Goal: Transaction & Acquisition: Purchase product/service

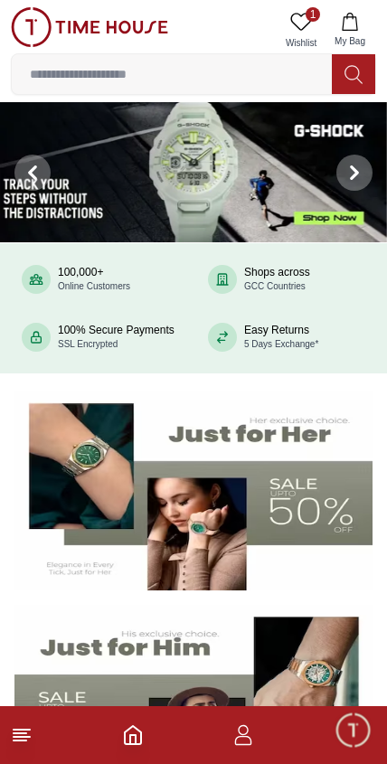
click at [33, 167] on icon at bounding box center [32, 172] width 5 height 12
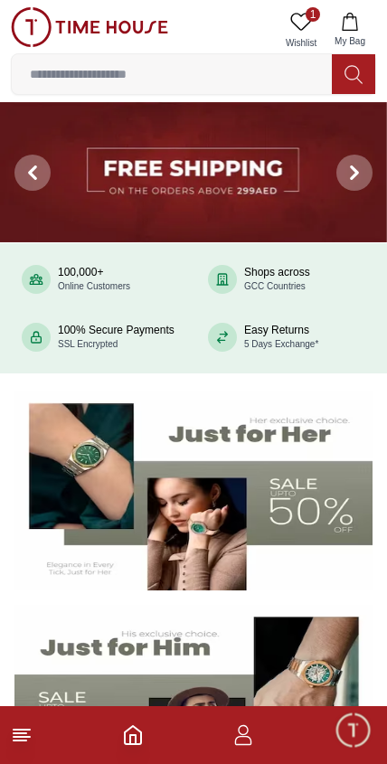
click at [291, 171] on img at bounding box center [193, 172] width 387 height 140
click at [352, 160] on span at bounding box center [354, 173] width 36 height 36
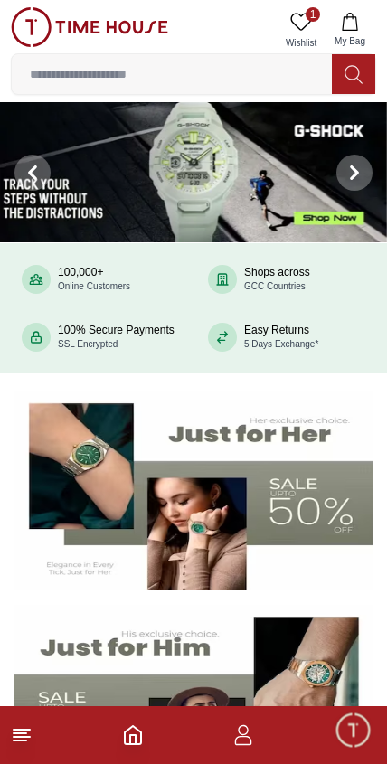
click at [352, 166] on icon at bounding box center [354, 172] width 5 height 12
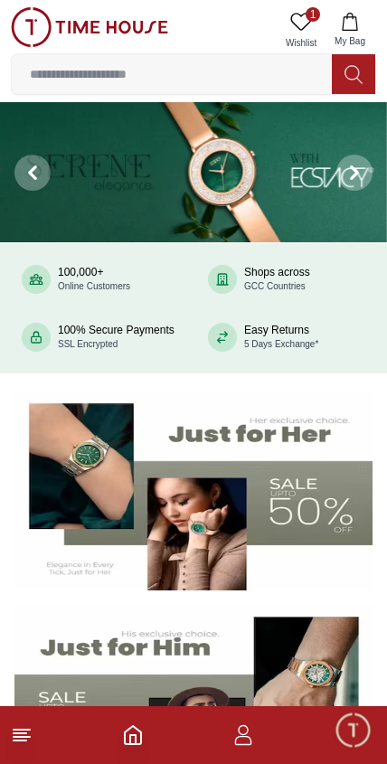
click at [350, 166] on icon at bounding box center [354, 172] width 14 height 14
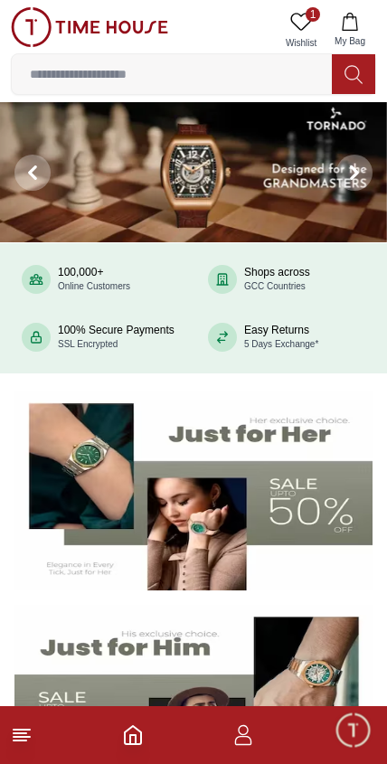
click at [351, 165] on icon at bounding box center [354, 172] width 14 height 14
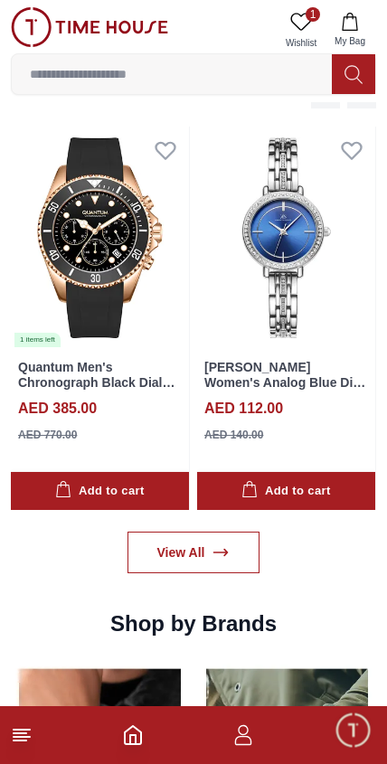
scroll to position [1390, 0]
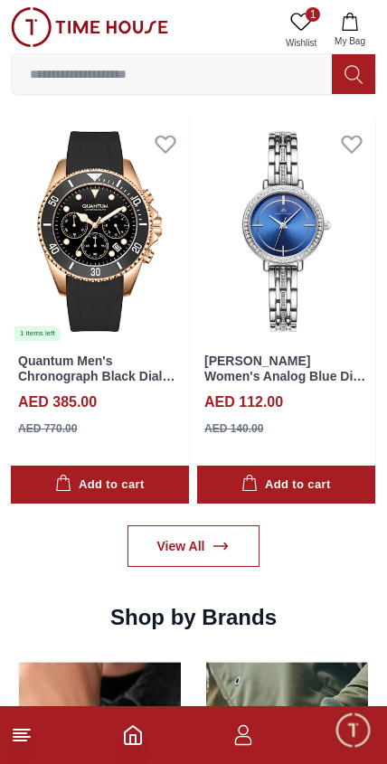
click at [20, 743] on icon at bounding box center [22, 735] width 22 height 22
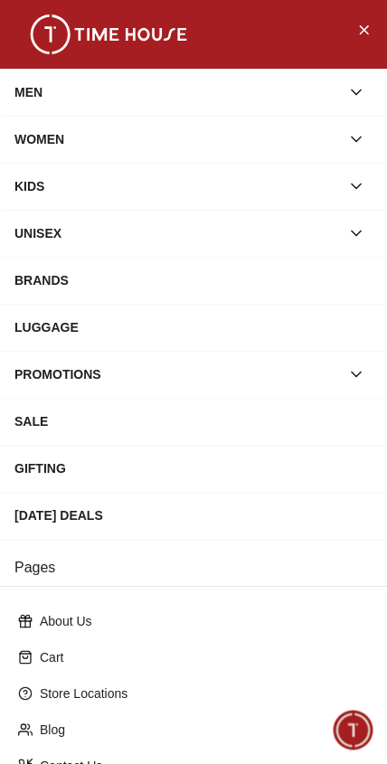
click at [38, 98] on div "MEN" at bounding box center [177, 92] width 326 height 33
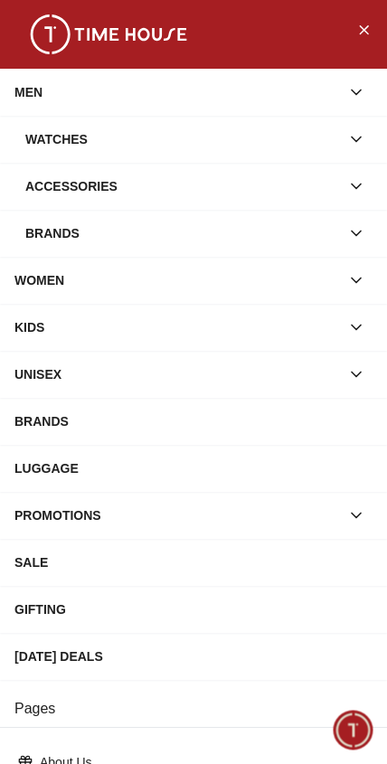
click at [56, 149] on div "Watches" at bounding box center [182, 139] width 315 height 33
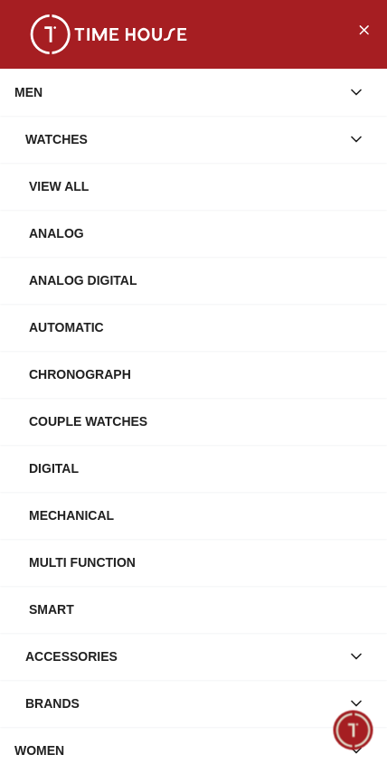
click at [76, 328] on div "Automatic" at bounding box center [201, 327] width 344 height 33
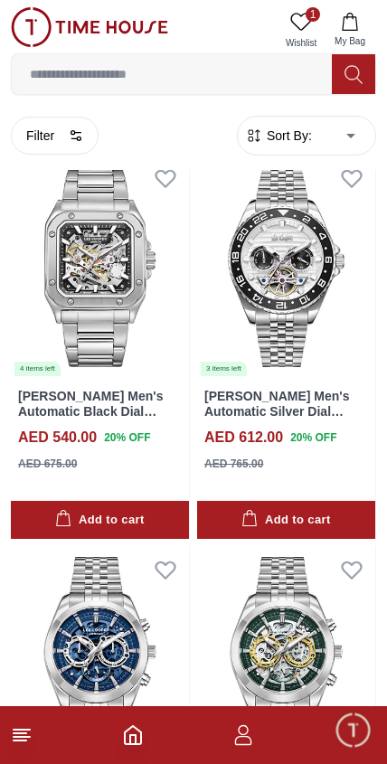
scroll to position [3268, 0]
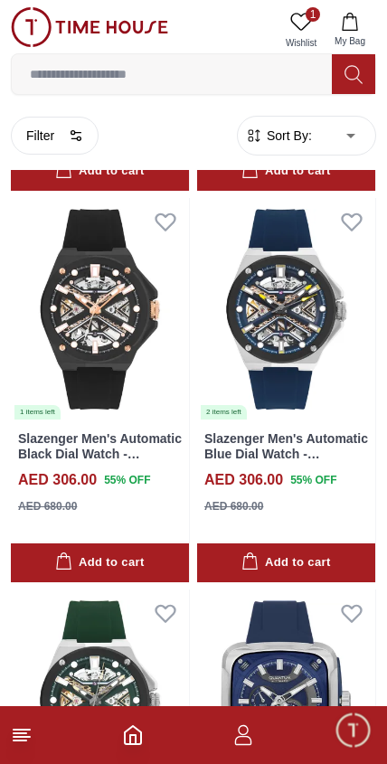
scroll to position [6282, 0]
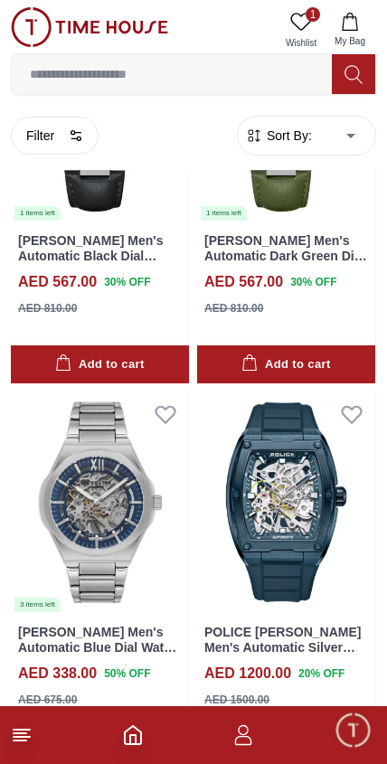
scroll to position [8106, 0]
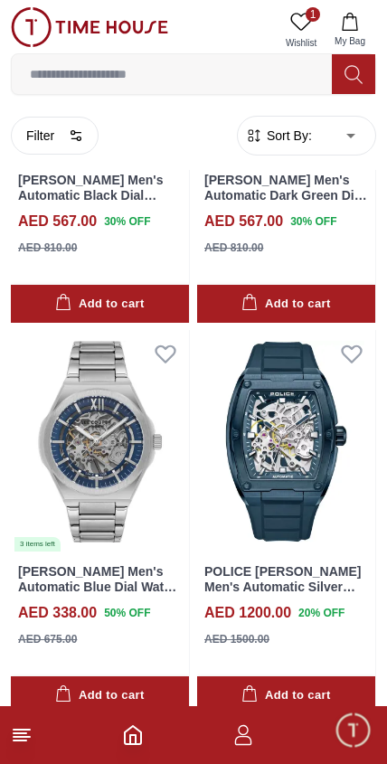
click at [139, 464] on img at bounding box center [100, 441] width 178 height 223
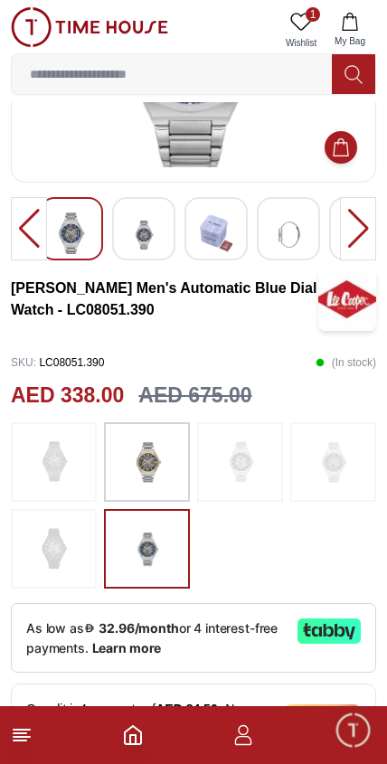
scroll to position [203, 0]
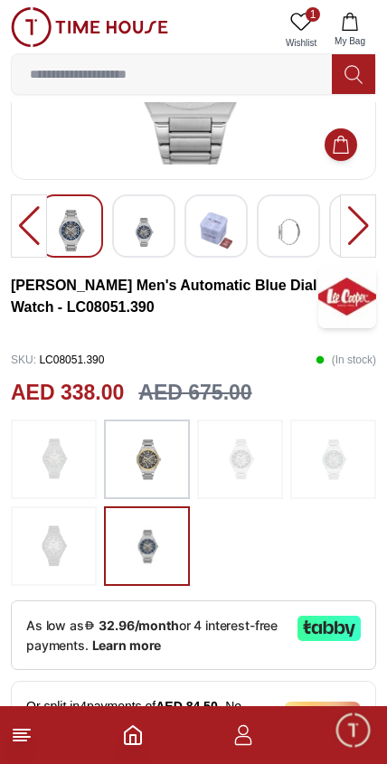
click at [259, 468] on img at bounding box center [240, 459] width 45 height 61
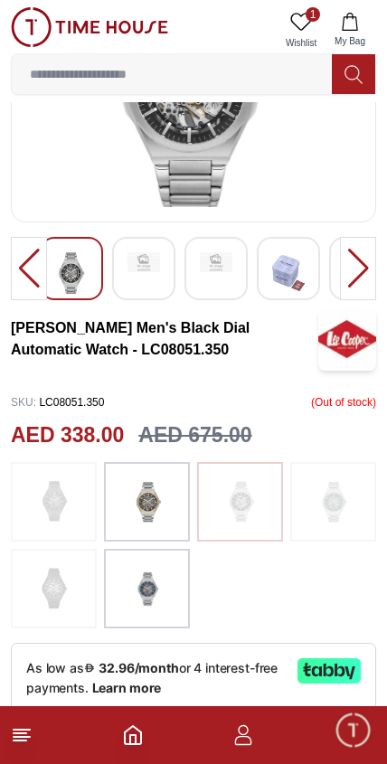
scroll to position [163, 0]
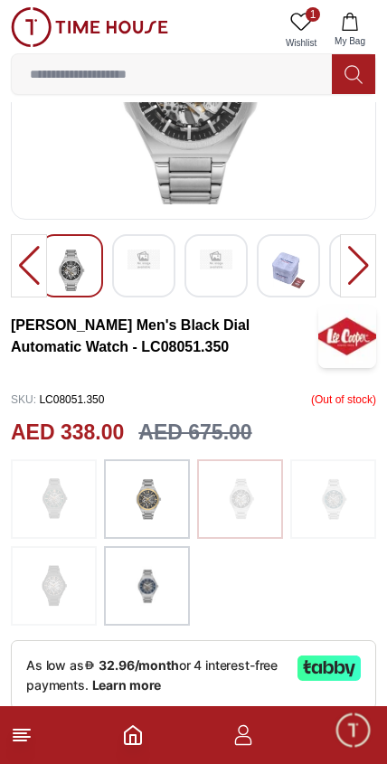
click at [51, 511] on img at bounding box center [54, 498] width 45 height 61
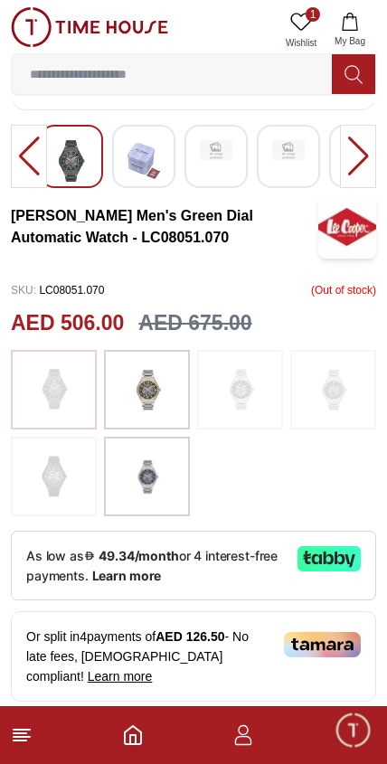
scroll to position [291, 0]
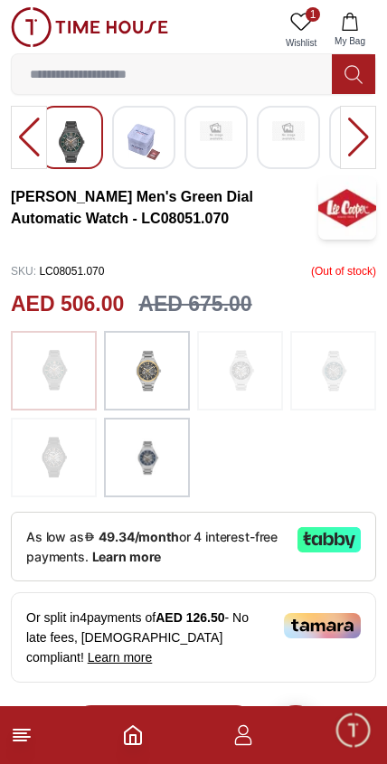
click at [153, 462] on img at bounding box center [147, 457] width 45 height 61
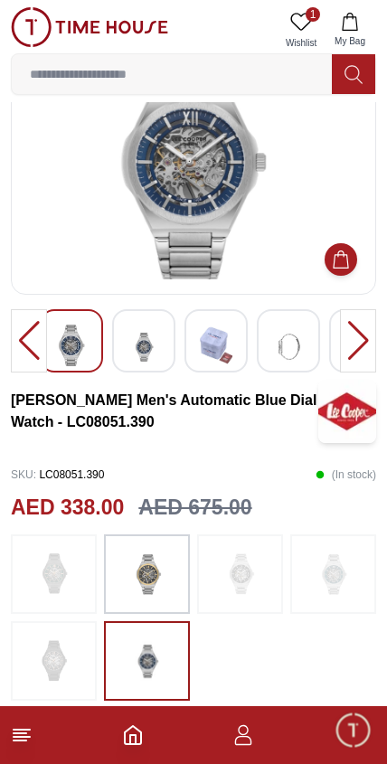
scroll to position [87, 0]
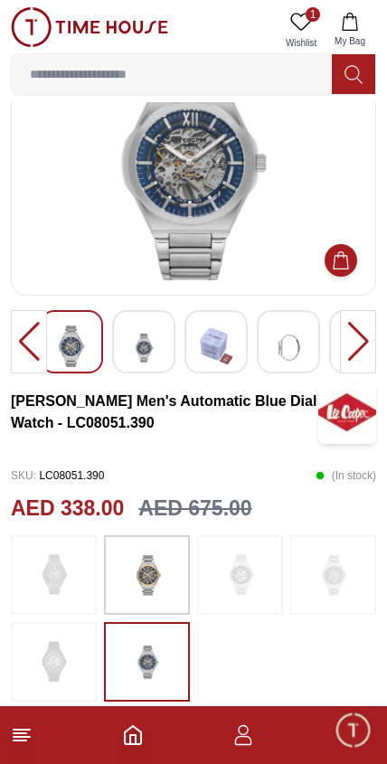
click at [257, 561] on img at bounding box center [240, 574] width 45 height 61
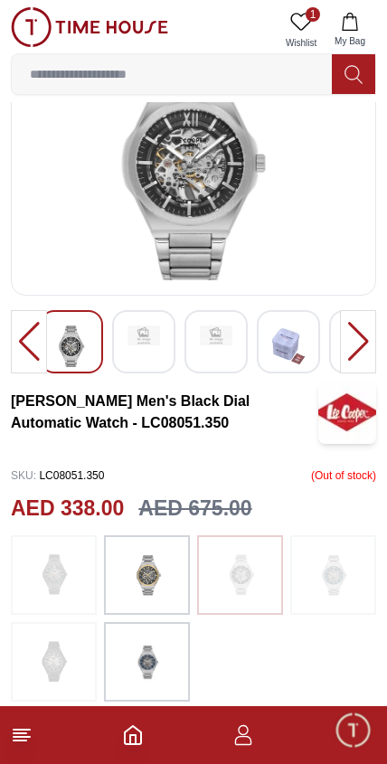
click at [250, 578] on img at bounding box center [240, 574] width 45 height 61
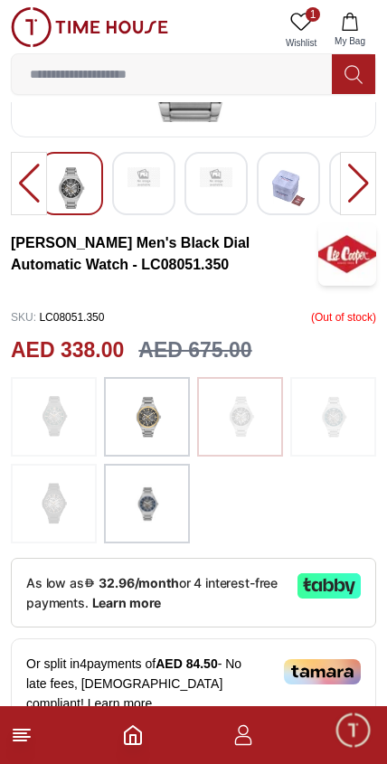
scroll to position [288, 0]
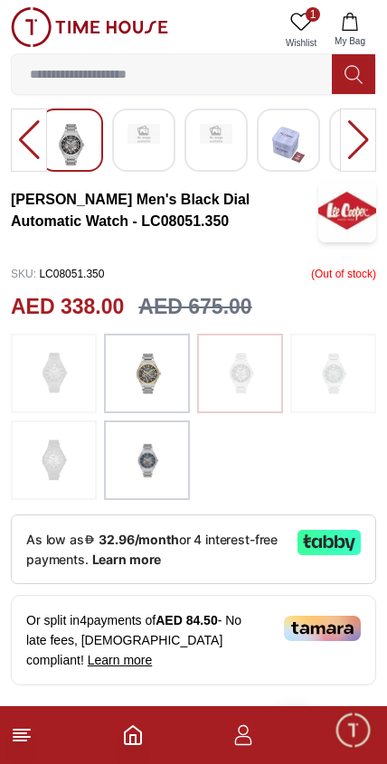
click at [156, 456] on img at bounding box center [147, 460] width 45 height 61
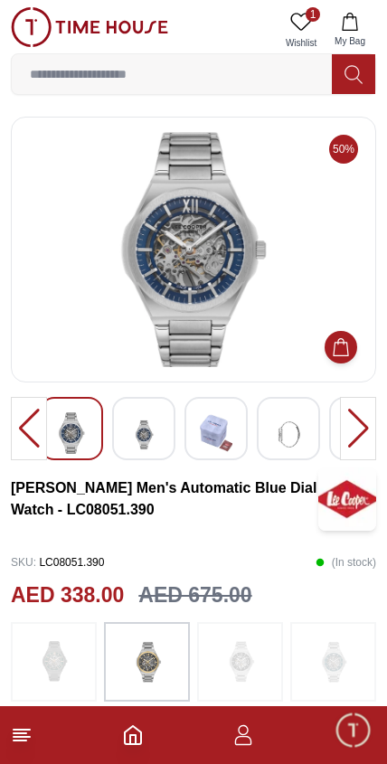
click at [144, 436] on img at bounding box center [144, 434] width 33 height 44
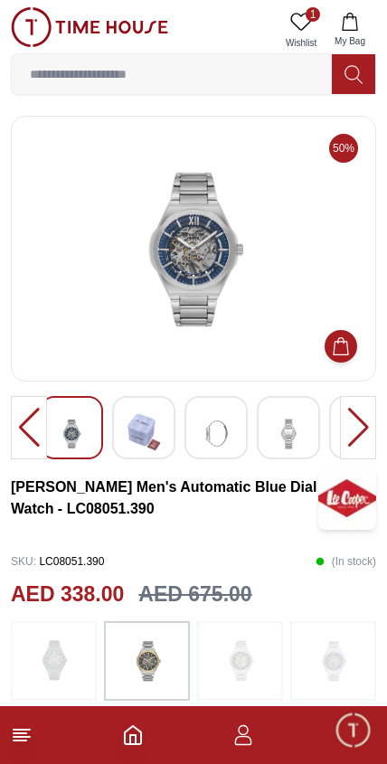
scroll to position [4, 0]
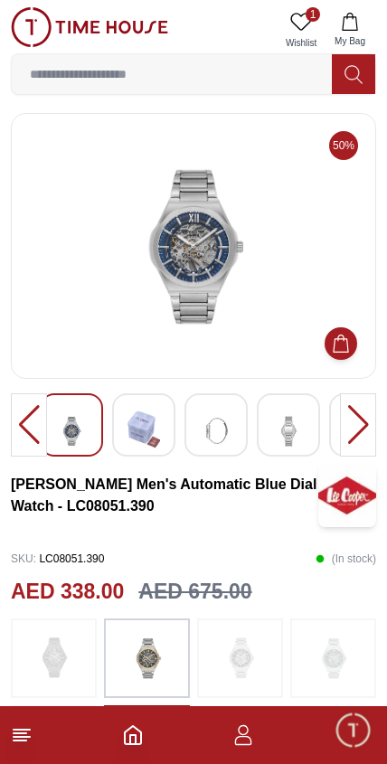
click at [77, 425] on img at bounding box center [71, 431] width 33 height 44
click at [79, 429] on img at bounding box center [71, 431] width 33 height 44
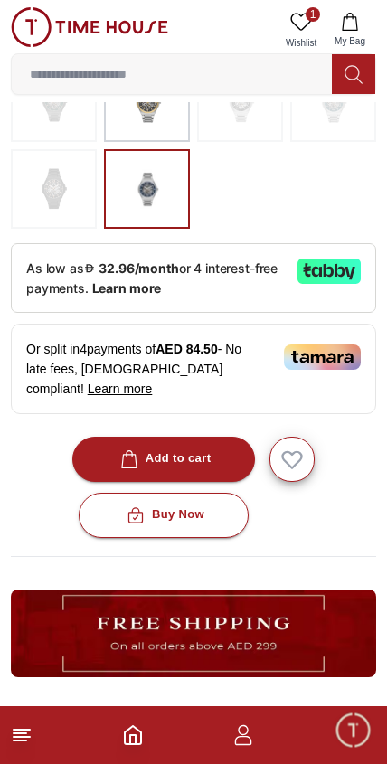
scroll to position [573, 0]
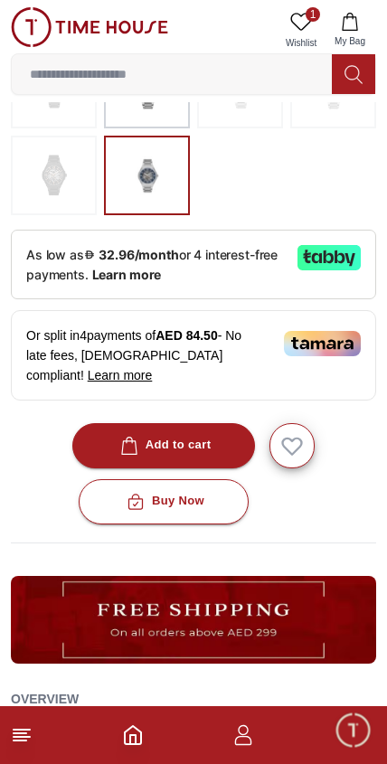
click at [199, 435] on div "Add to cart" at bounding box center [164, 445] width 95 height 21
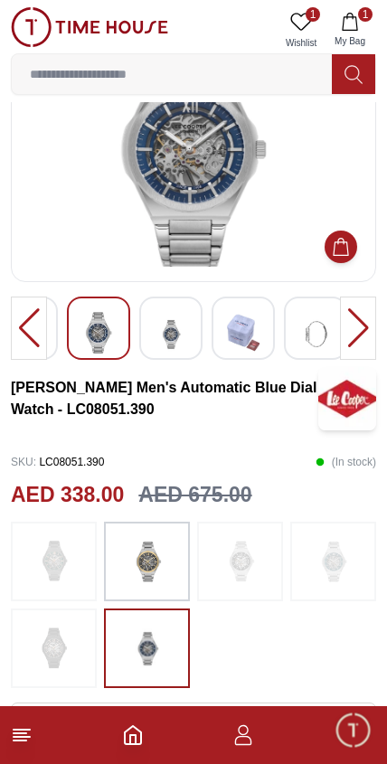
scroll to position [0, 0]
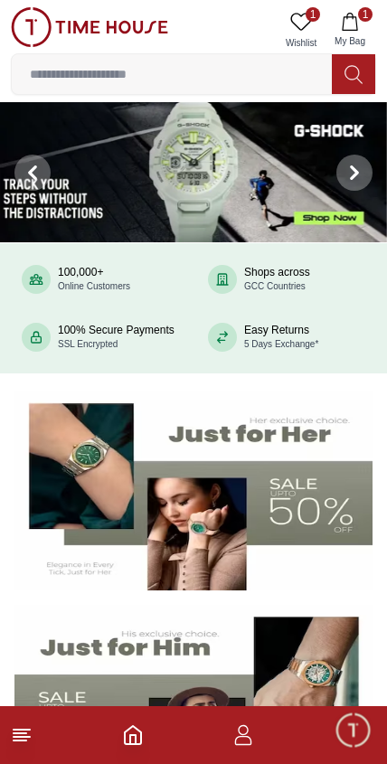
click at [28, 726] on icon at bounding box center [22, 735] width 22 height 22
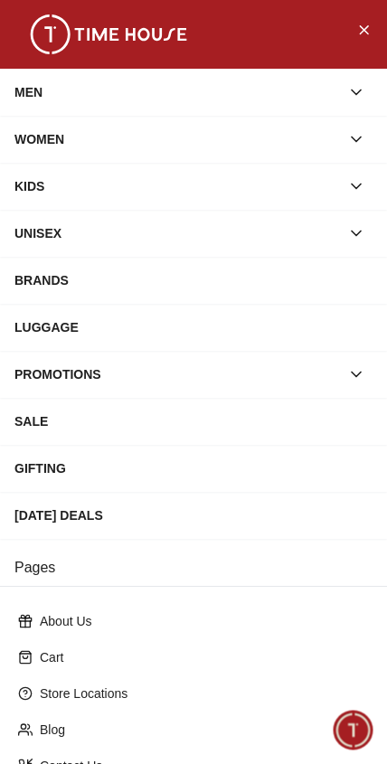
click at [36, 99] on div "MEN" at bounding box center [177, 92] width 326 height 33
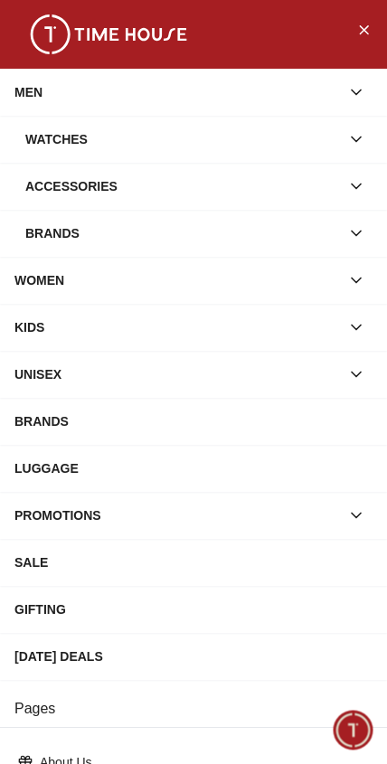
click at [61, 150] on div "Watches" at bounding box center [182, 139] width 315 height 33
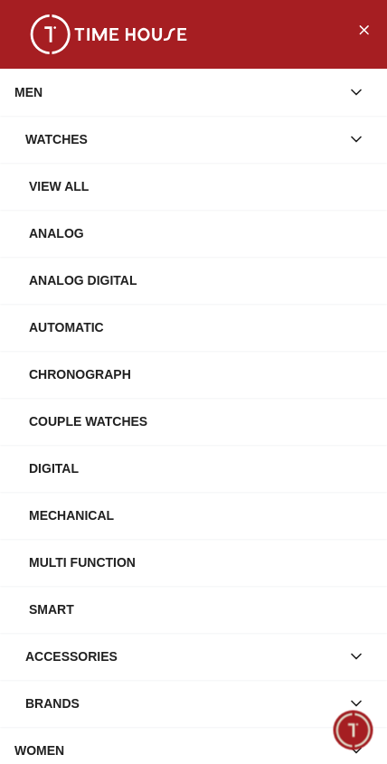
click at [71, 337] on div "Automatic" at bounding box center [201, 327] width 344 height 33
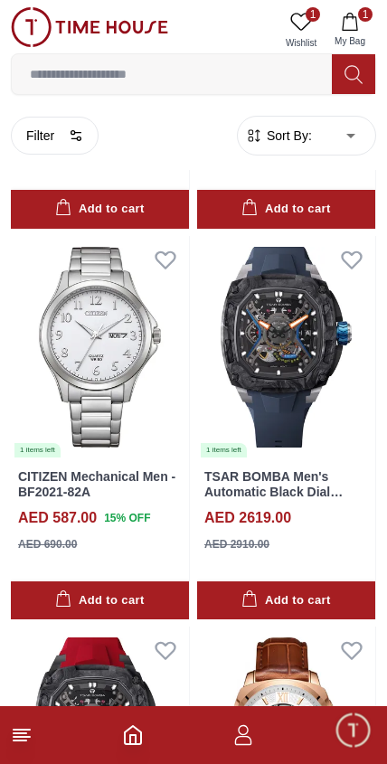
scroll to position [2331, 0]
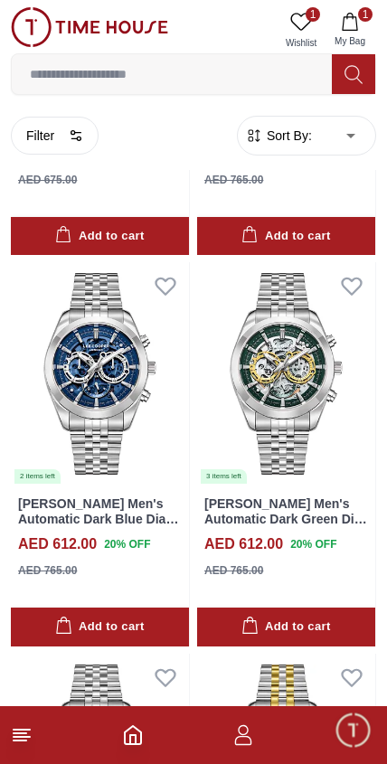
scroll to position [3509, 0]
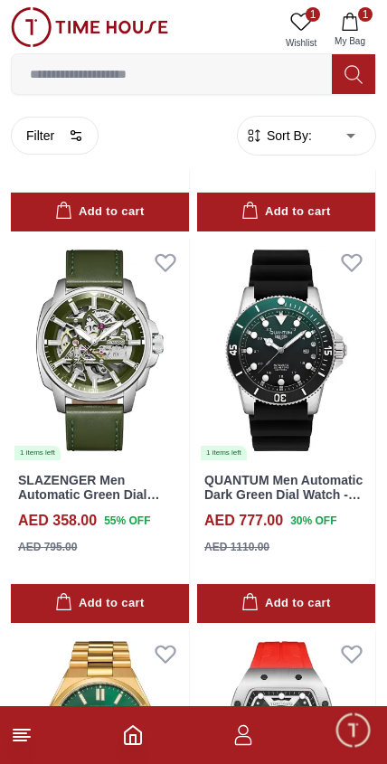
scroll to position [9762, 0]
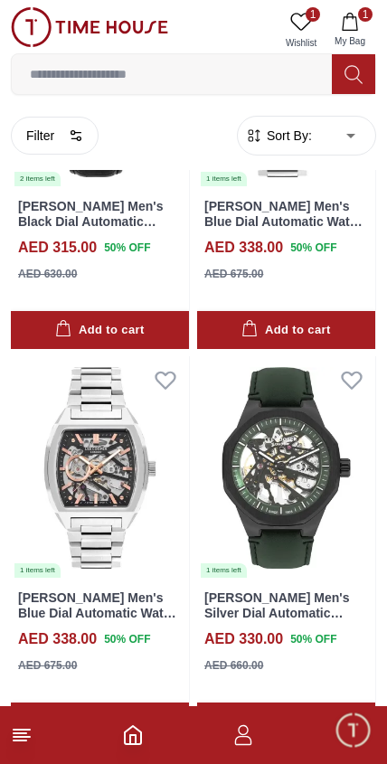
scroll to position [12779, 0]
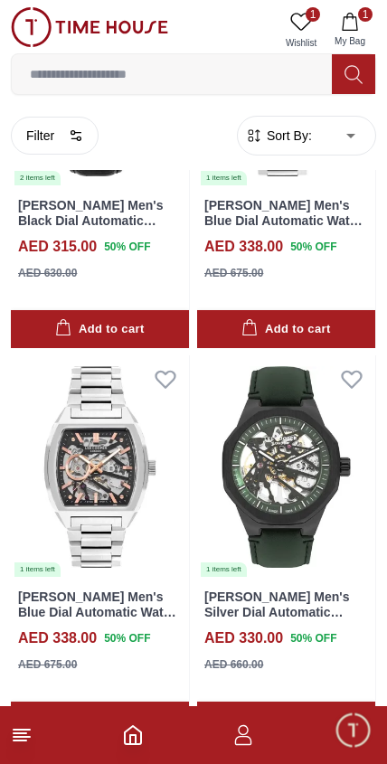
click at [79, 395] on img at bounding box center [100, 466] width 178 height 223
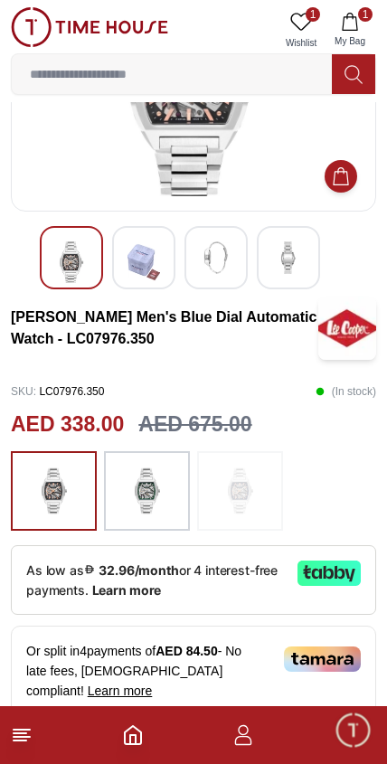
scroll to position [172, 0]
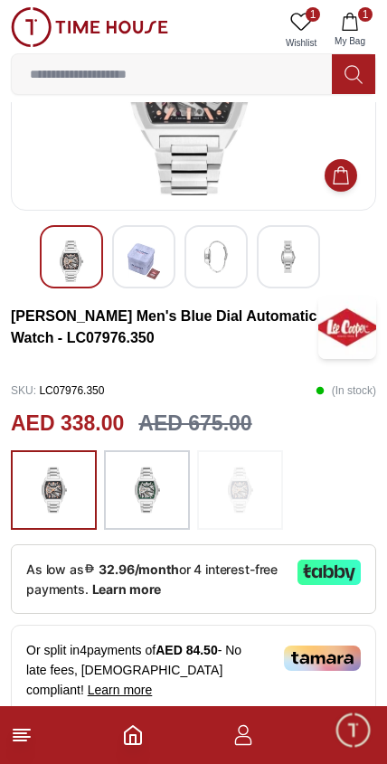
click at [163, 498] on img at bounding box center [147, 489] width 45 height 61
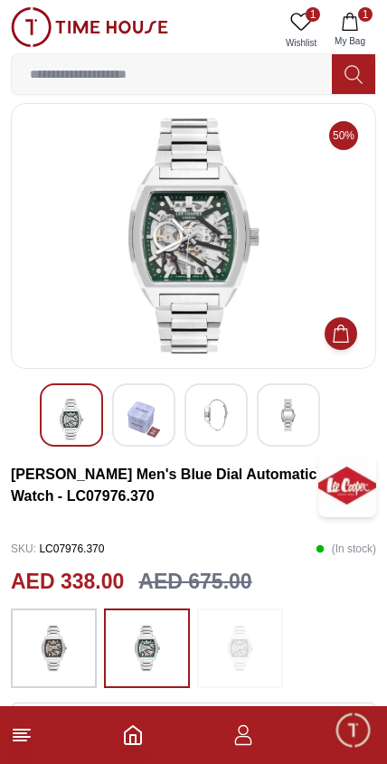
scroll to position [9, 0]
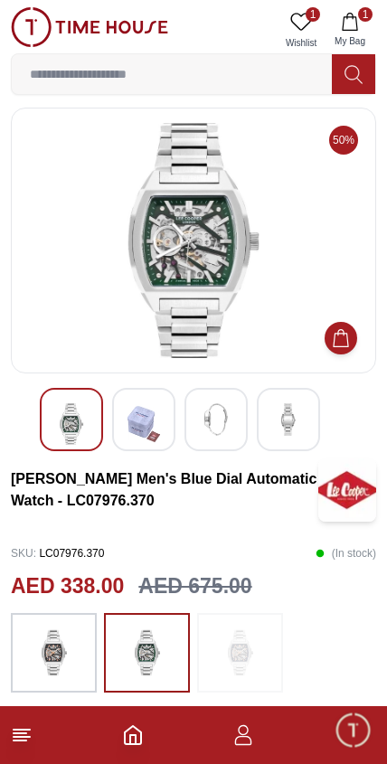
click at [72, 417] on img at bounding box center [71, 424] width 33 height 42
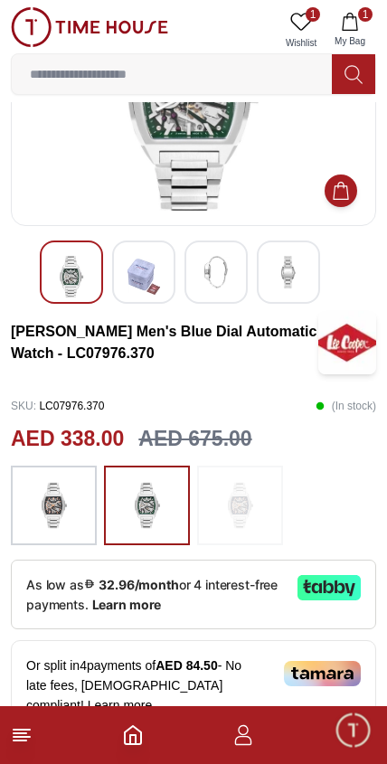
scroll to position [160, 0]
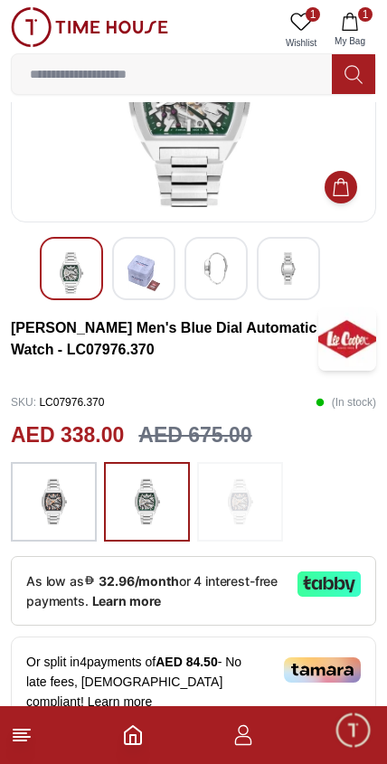
click at [48, 515] on img at bounding box center [54, 501] width 45 height 61
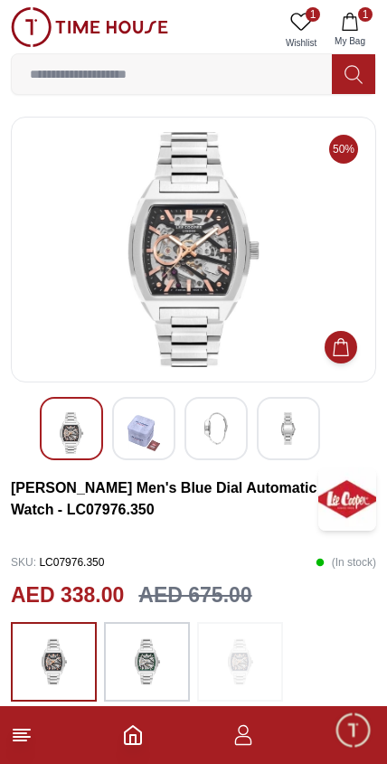
click at [182, 250] on img at bounding box center [193, 249] width 335 height 235
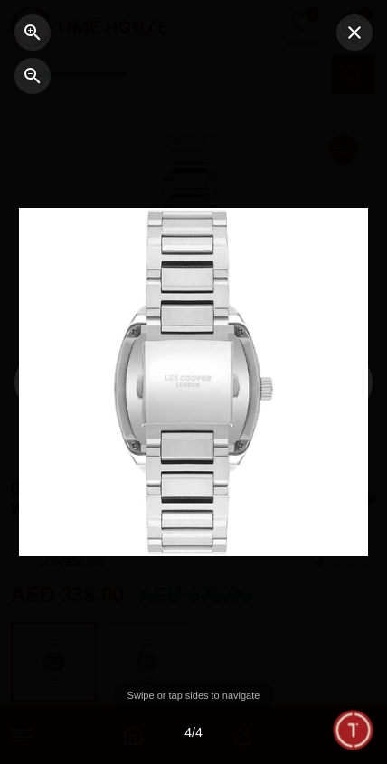
click at [359, 31] on icon "button" at bounding box center [355, 33] width 22 height 22
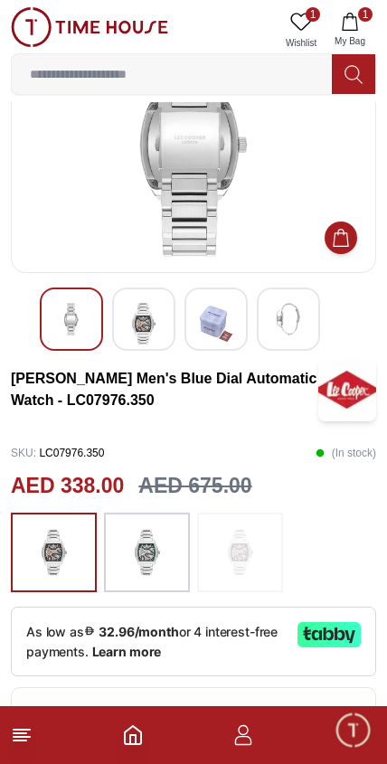
scroll to position [147, 0]
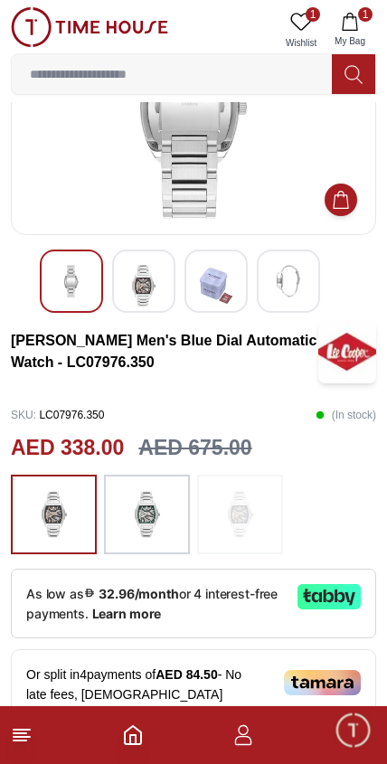
click at [126, 763] on footer "1" at bounding box center [193, 735] width 387 height 58
click at [133, 744] on icon "Home" at bounding box center [133, 735] width 16 height 18
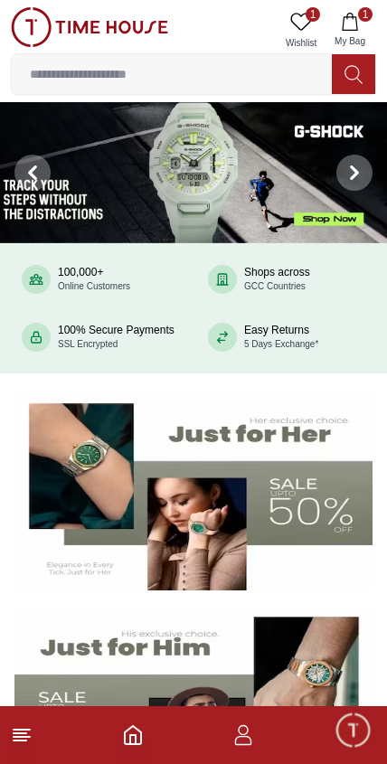
click at [43, 725] on footer "1" at bounding box center [193, 735] width 387 height 58
click at [271, 762] on footer "1" at bounding box center [193, 735] width 387 height 58
click at [255, 761] on footer "1" at bounding box center [193, 735] width 387 height 58
click at [281, 705] on img at bounding box center [193, 704] width 358 height 199
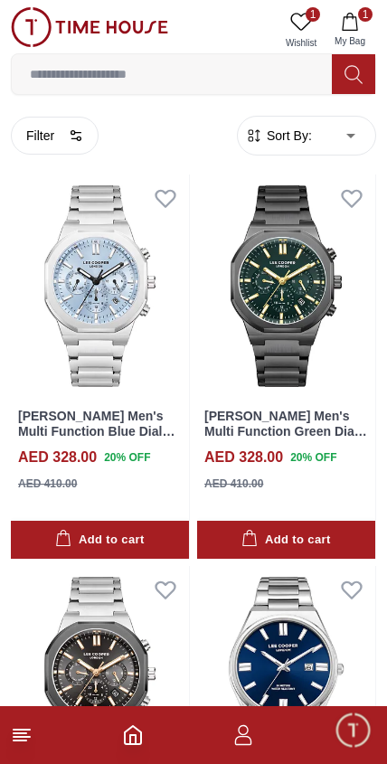
scroll to position [8266, 0]
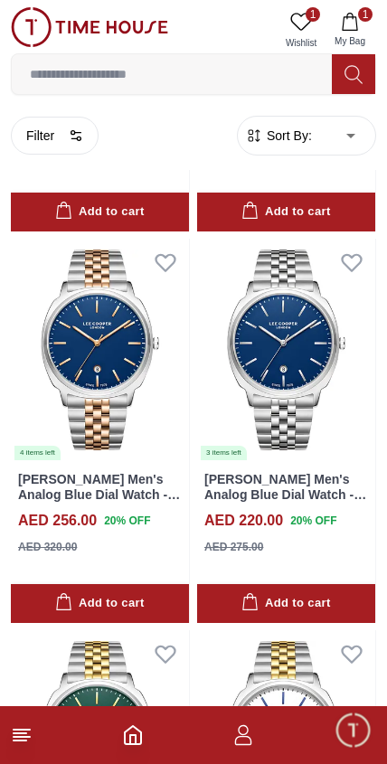
scroll to position [10937, 0]
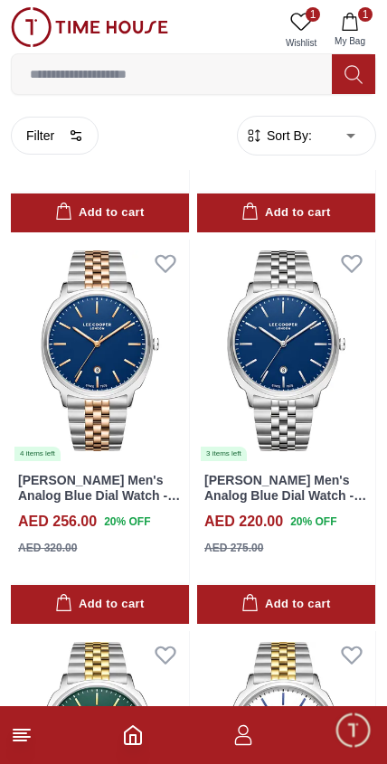
click at [14, 741] on line at bounding box center [20, 741] width 13 height 0
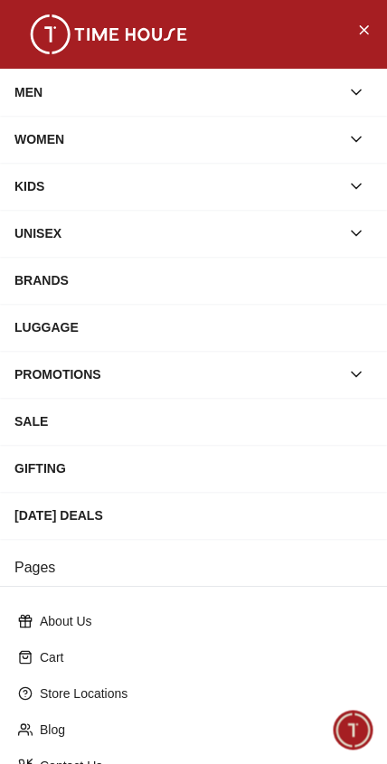
click at [40, 134] on div "WOMEN" at bounding box center [177, 139] width 326 height 33
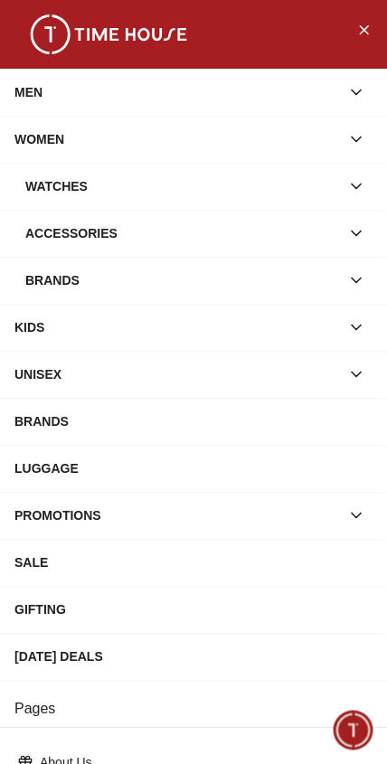
click at [40, 96] on div "MEN" at bounding box center [177, 92] width 326 height 33
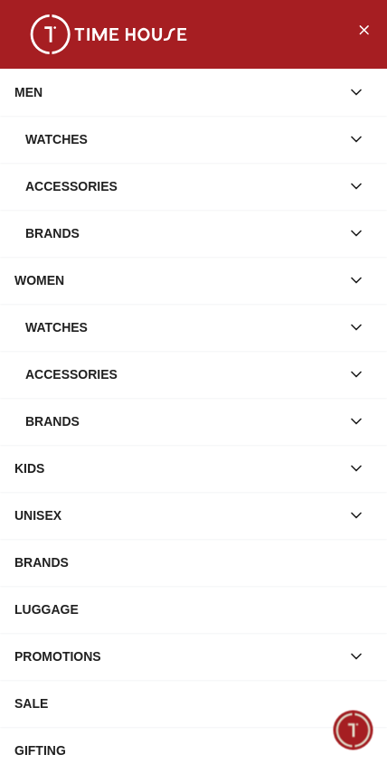
click at [51, 142] on div "Watches" at bounding box center [182, 139] width 315 height 33
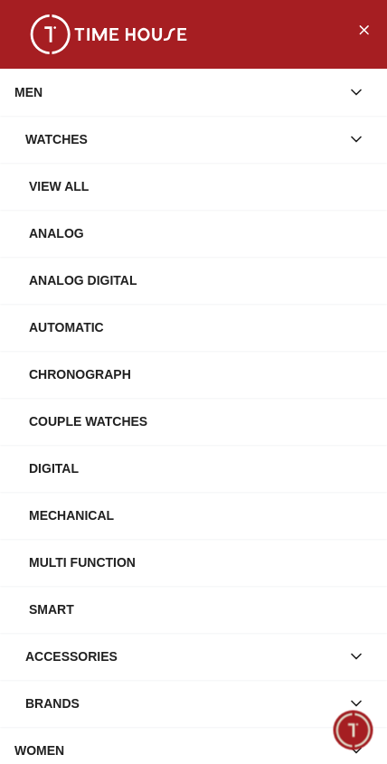
click at [57, 328] on div "Automatic" at bounding box center [201, 327] width 344 height 33
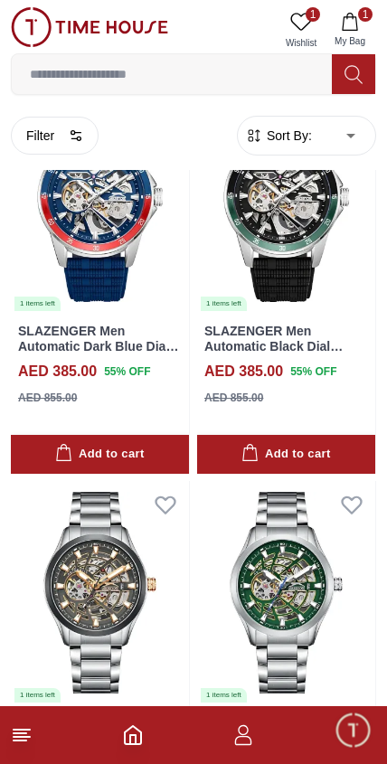
scroll to position [9282, 0]
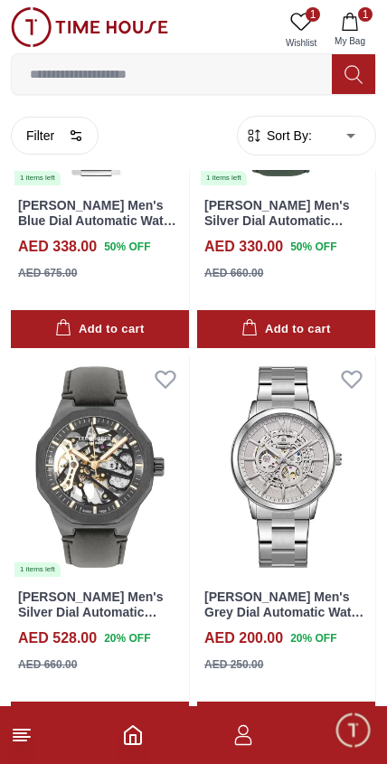
scroll to position [13171, 0]
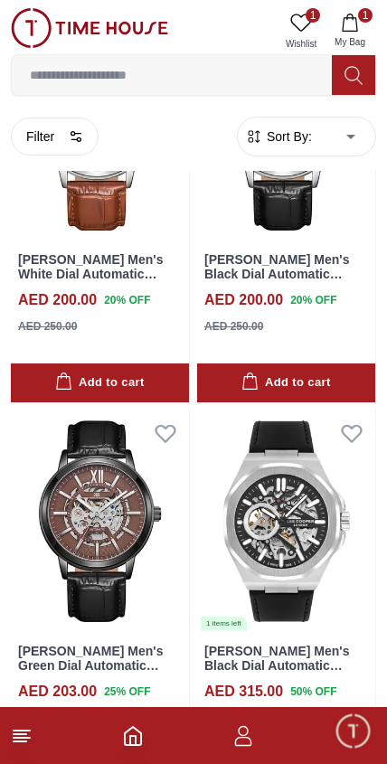
scroll to position [15074, 0]
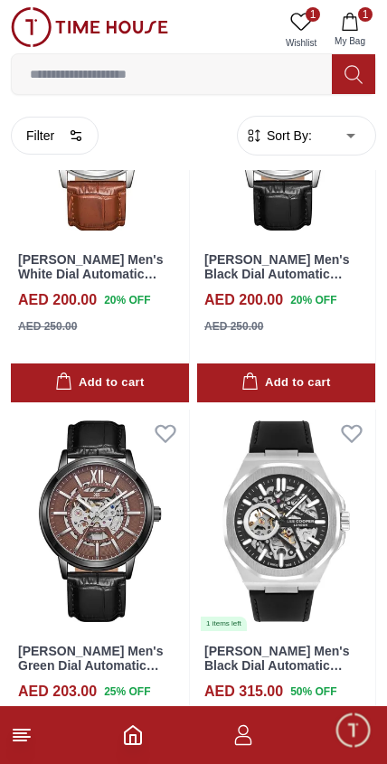
click at [281, 432] on img at bounding box center [286, 521] width 178 height 223
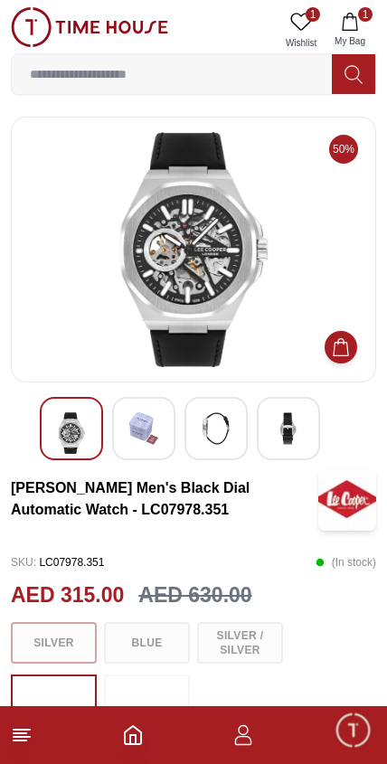
scroll to position [10, 0]
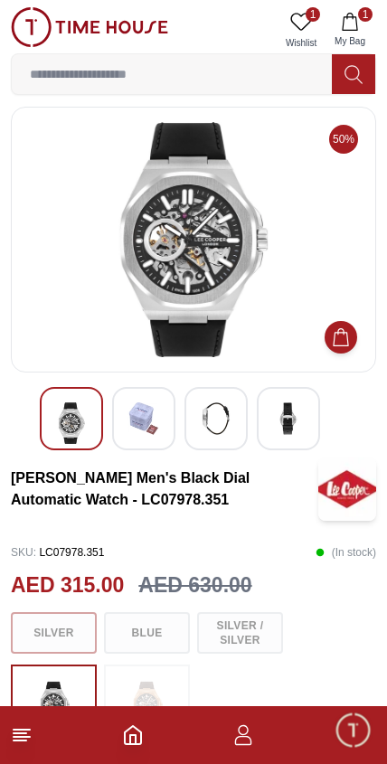
click at [143, 421] on img at bounding box center [144, 418] width 33 height 33
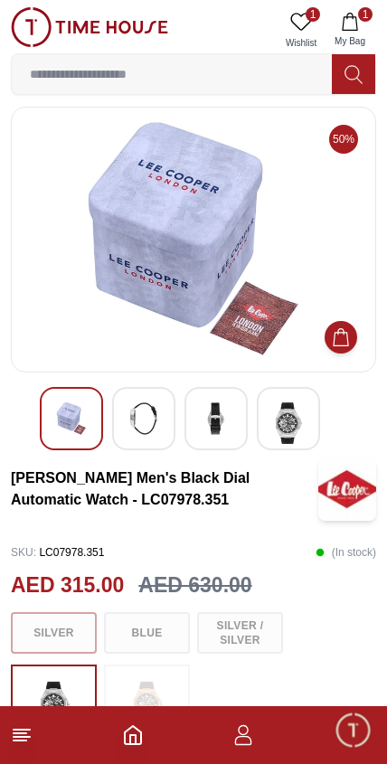
click at [222, 423] on img at bounding box center [216, 418] width 33 height 33
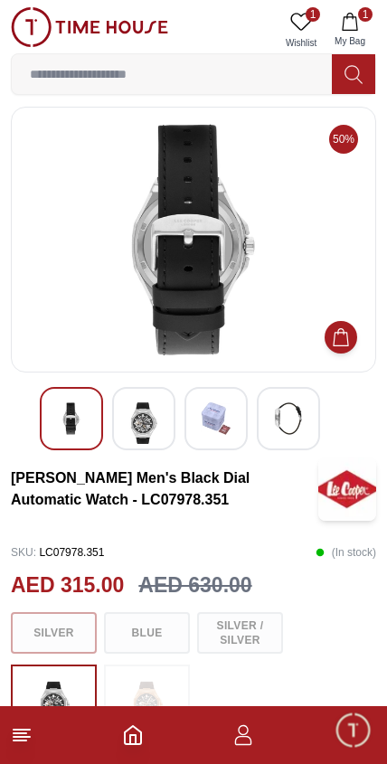
click at [280, 430] on img at bounding box center [288, 418] width 33 height 33
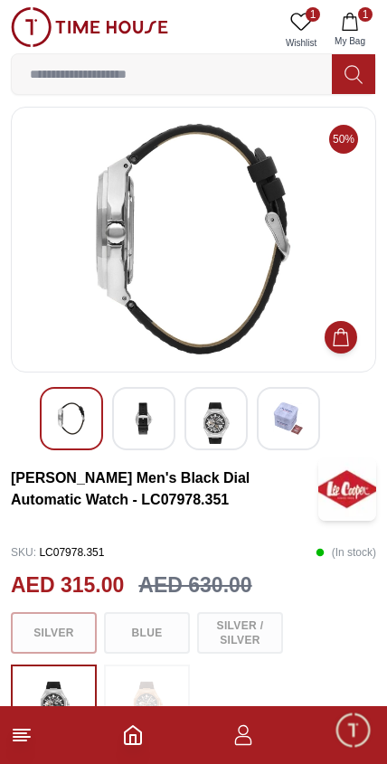
click at [141, 423] on img at bounding box center [144, 418] width 33 height 33
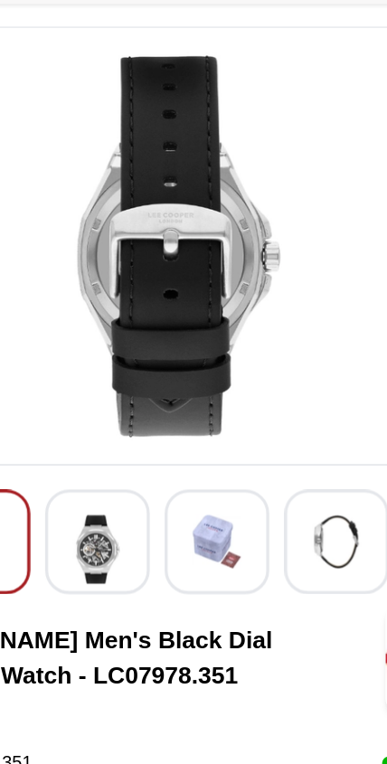
scroll to position [0, 0]
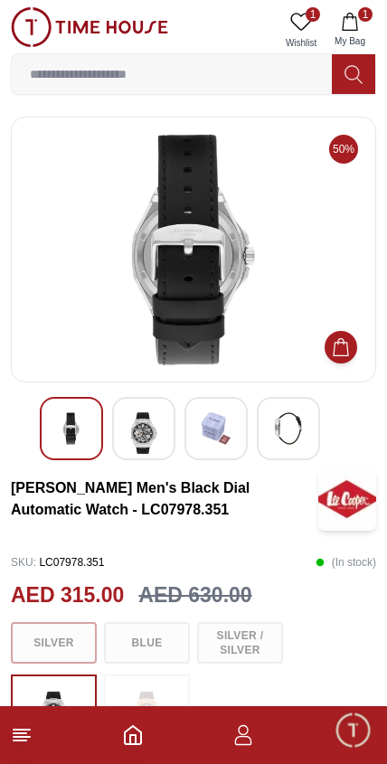
click at [146, 433] on img at bounding box center [144, 433] width 33 height 42
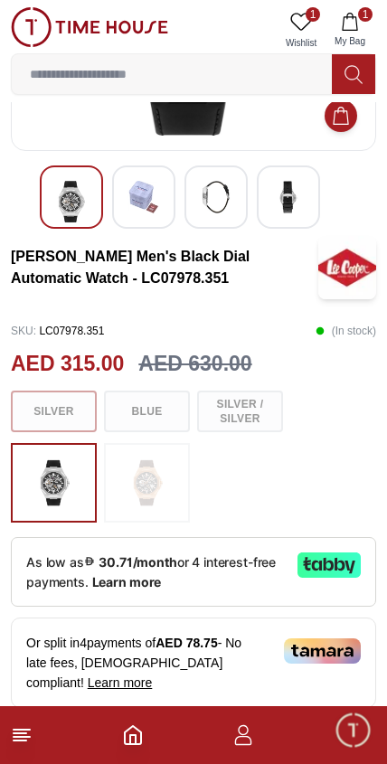
scroll to position [231, 0]
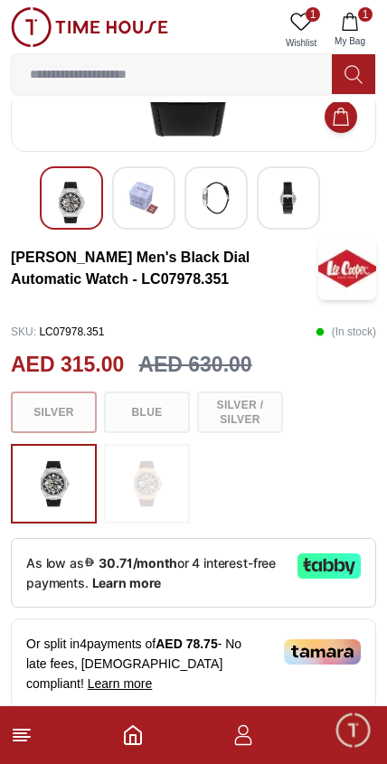
click at [248, 411] on div "Silver Blue Silver / Silver" at bounding box center [193, 413] width 365 height 42
click at [67, 423] on div "Silver Blue Silver / Silver" at bounding box center [193, 413] width 365 height 42
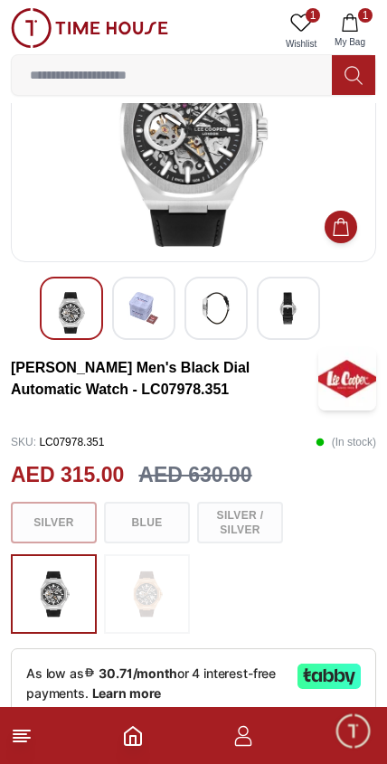
scroll to position [0, 0]
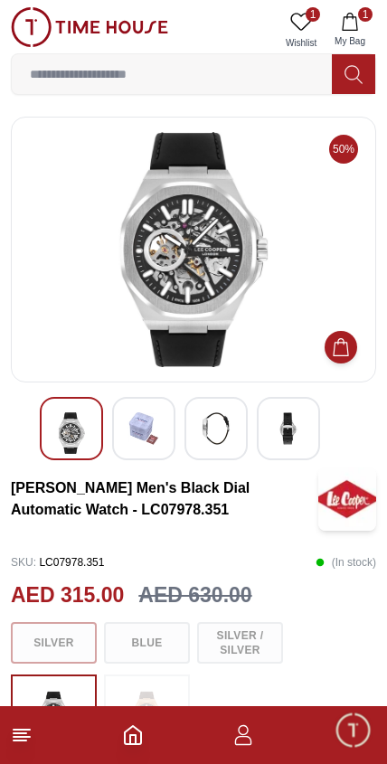
click at [340, 348] on icon "Add to Cart" at bounding box center [341, 347] width 18 height 18
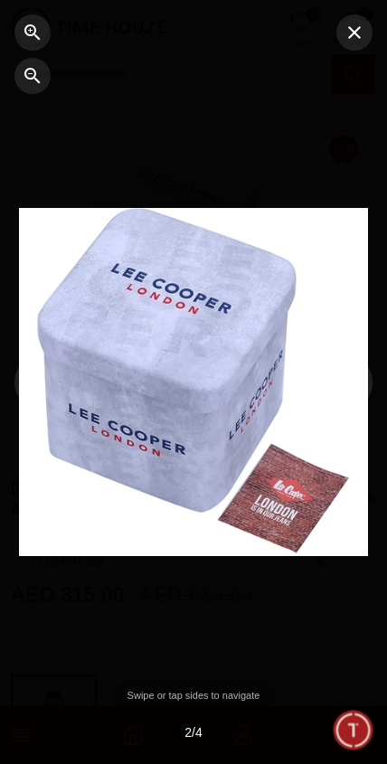
click at [352, 29] on icon "button" at bounding box center [354, 32] width 13 height 13
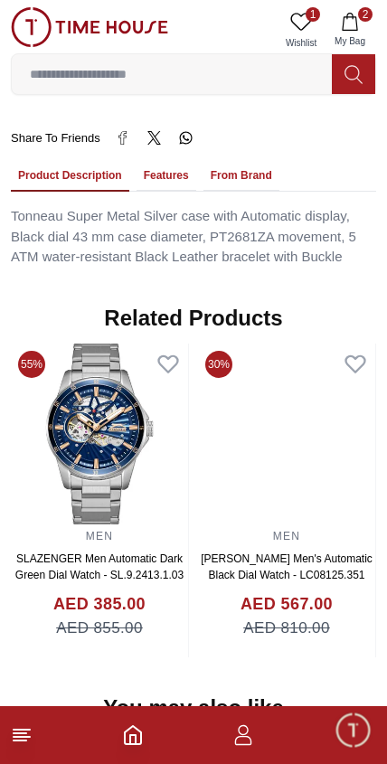
scroll to position [1296, 0]
